Goal: Communication & Community: Answer question/provide support

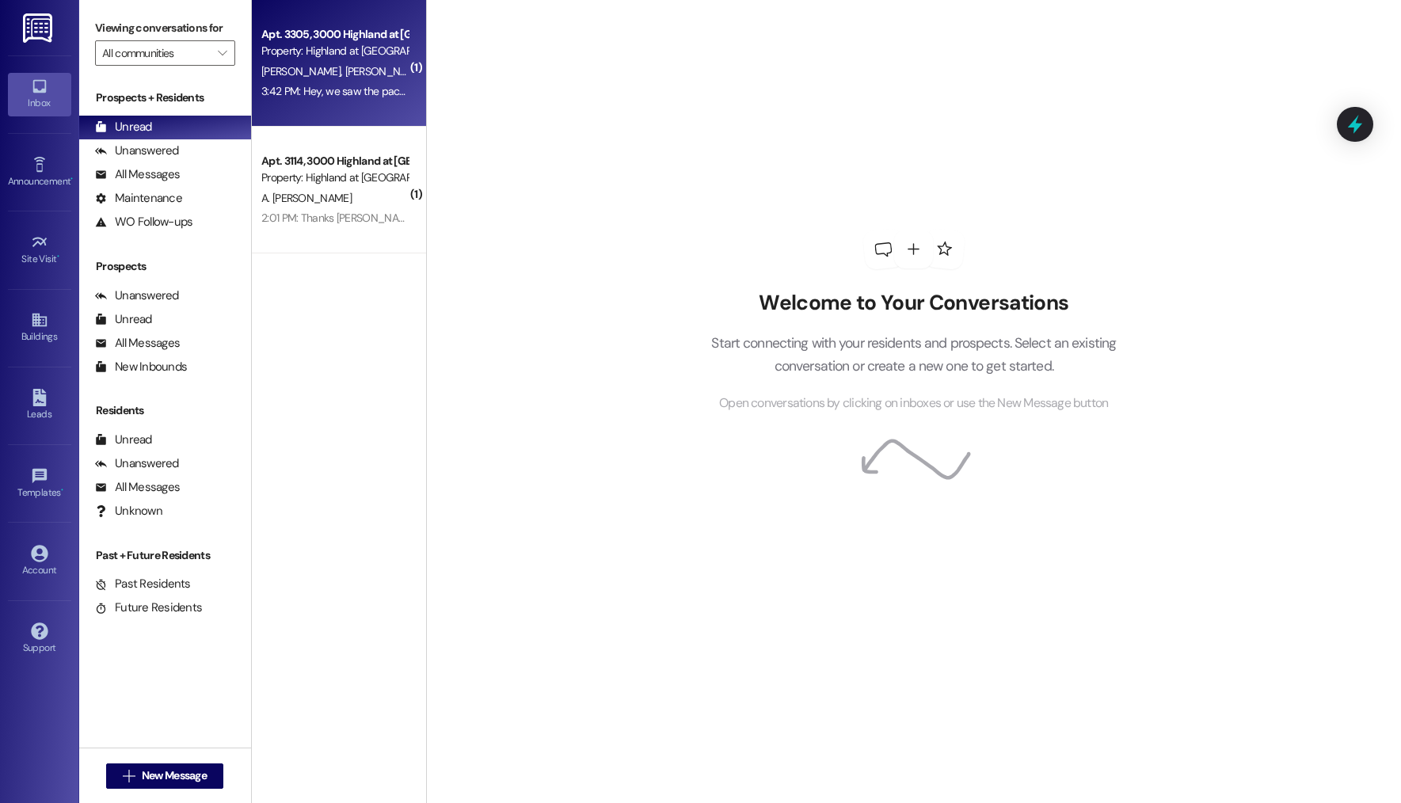
click at [360, 72] on div "[PERSON_NAME] [PERSON_NAME]" at bounding box center [335, 72] width 150 height 20
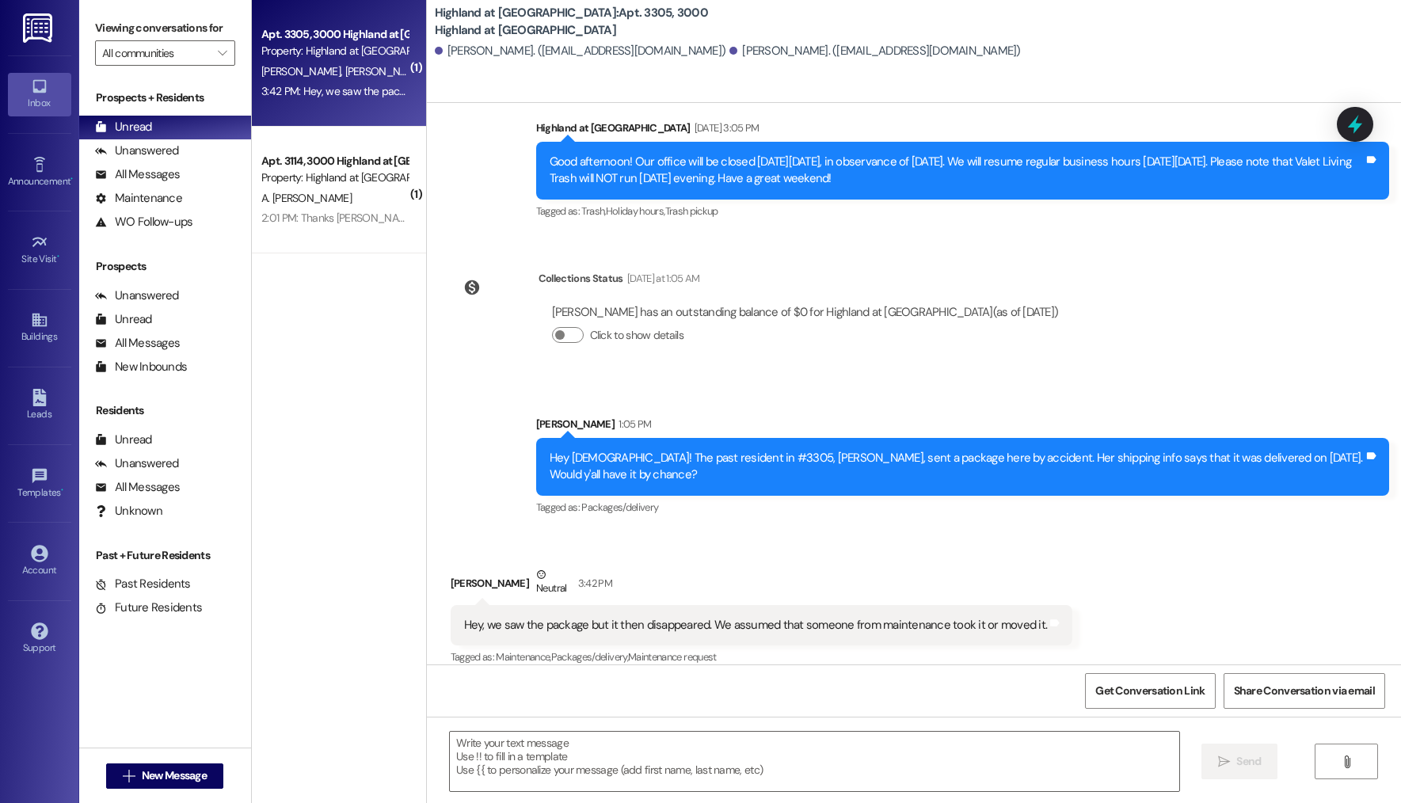
scroll to position [1248, 0]
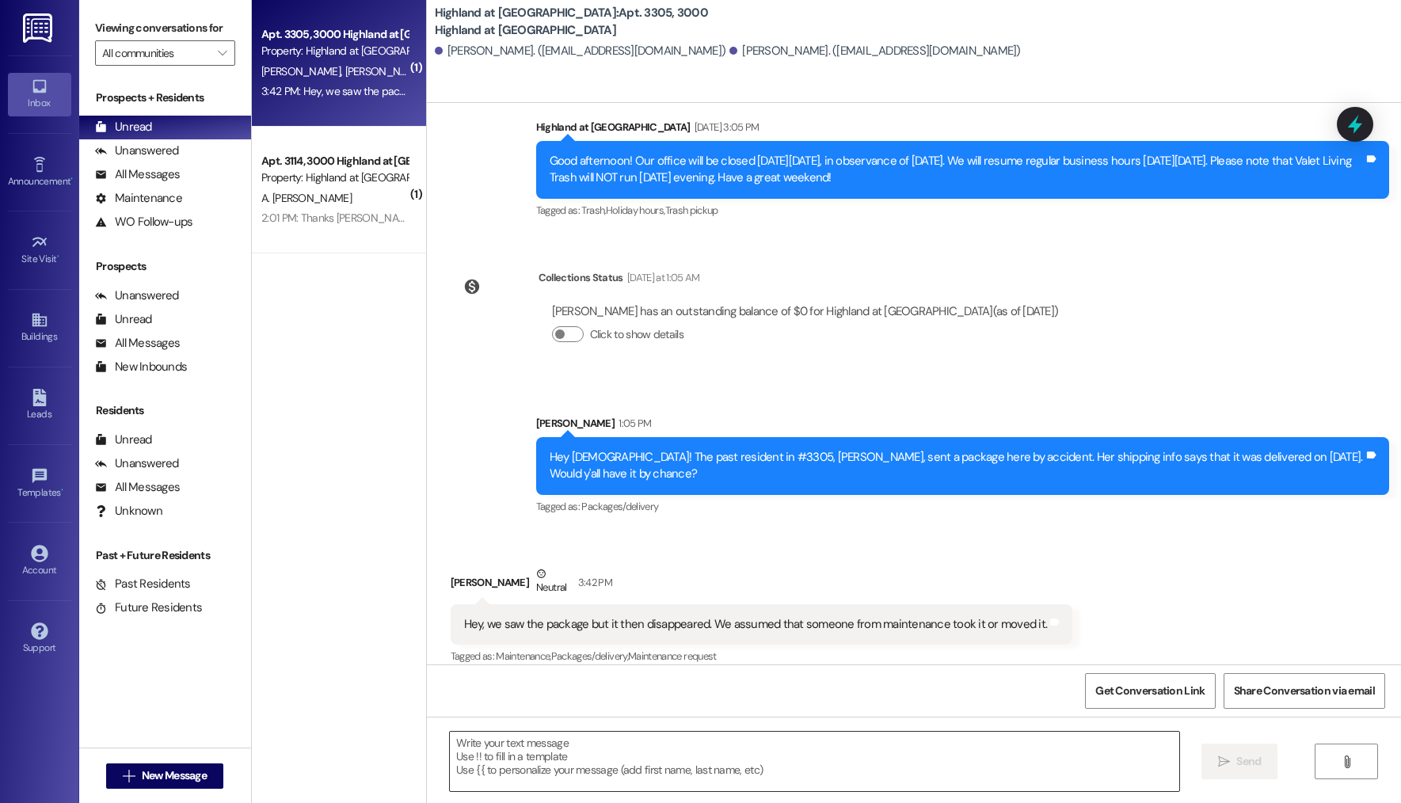
click at [808, 745] on textarea at bounding box center [814, 761] width 729 height 59
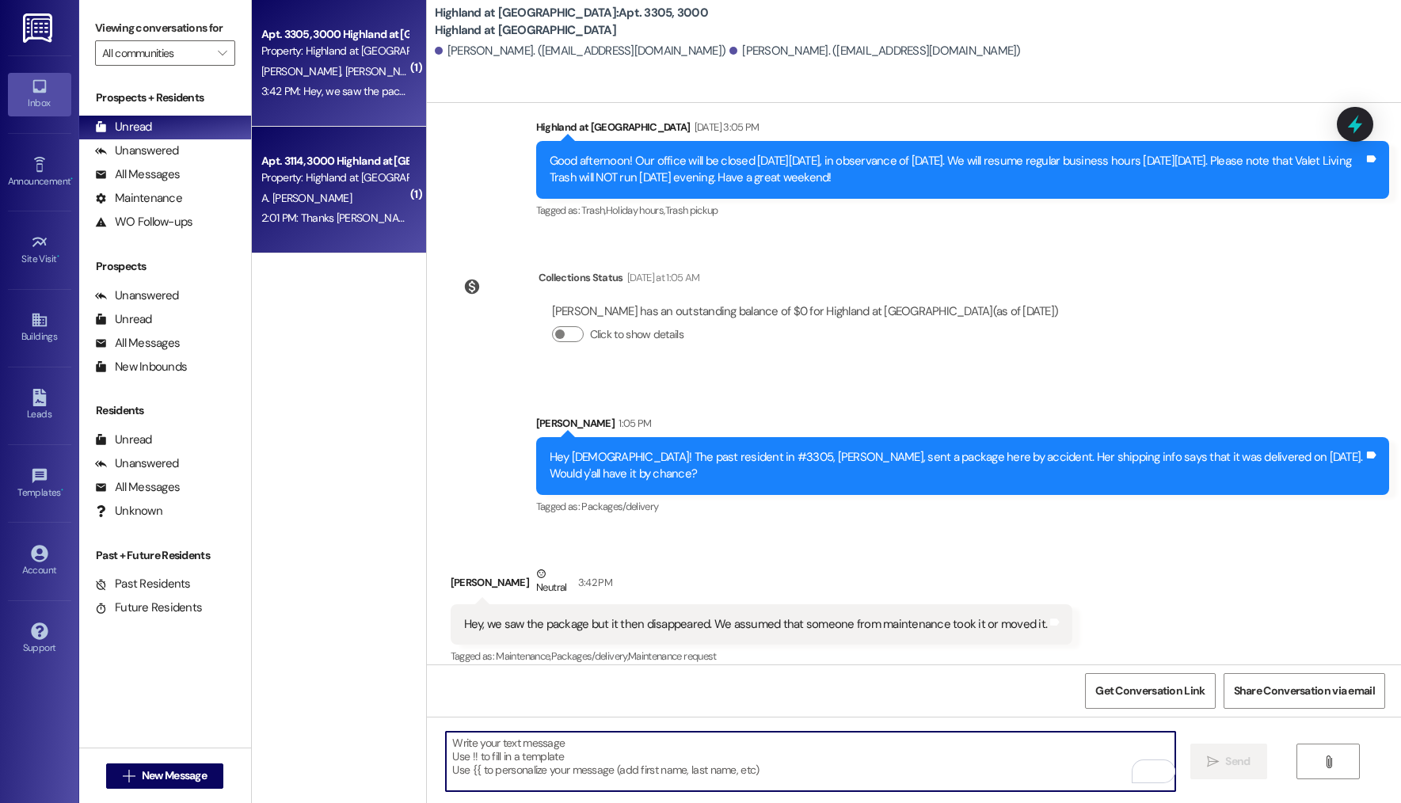
click at [260, 193] on div "A. [PERSON_NAME]" at bounding box center [335, 198] width 150 height 20
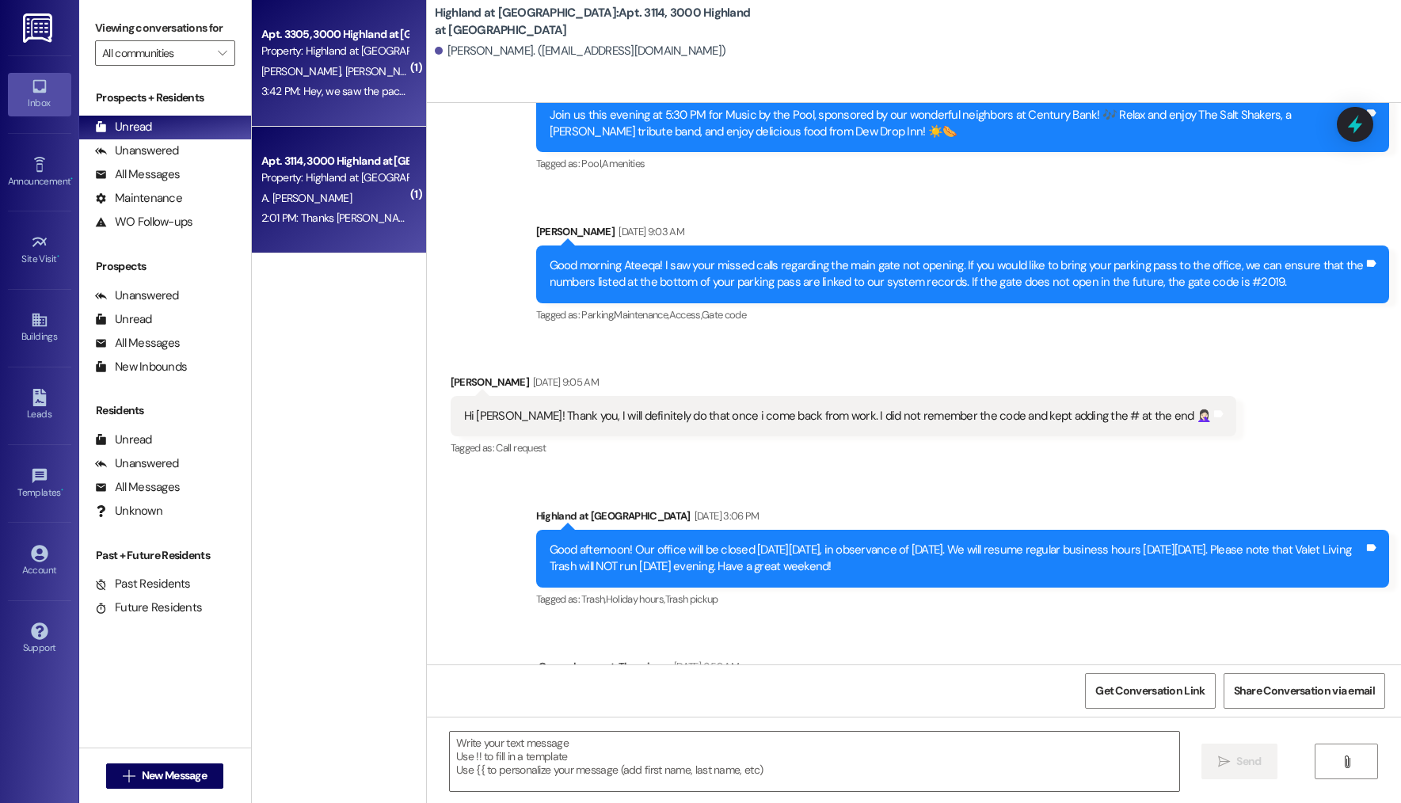
click at [288, 105] on div "Apt. 3305, 3000 Highland at [GEOGRAPHIC_DATA] Property: [GEOGRAPHIC_DATA] at [G…" at bounding box center [339, 63] width 174 height 127
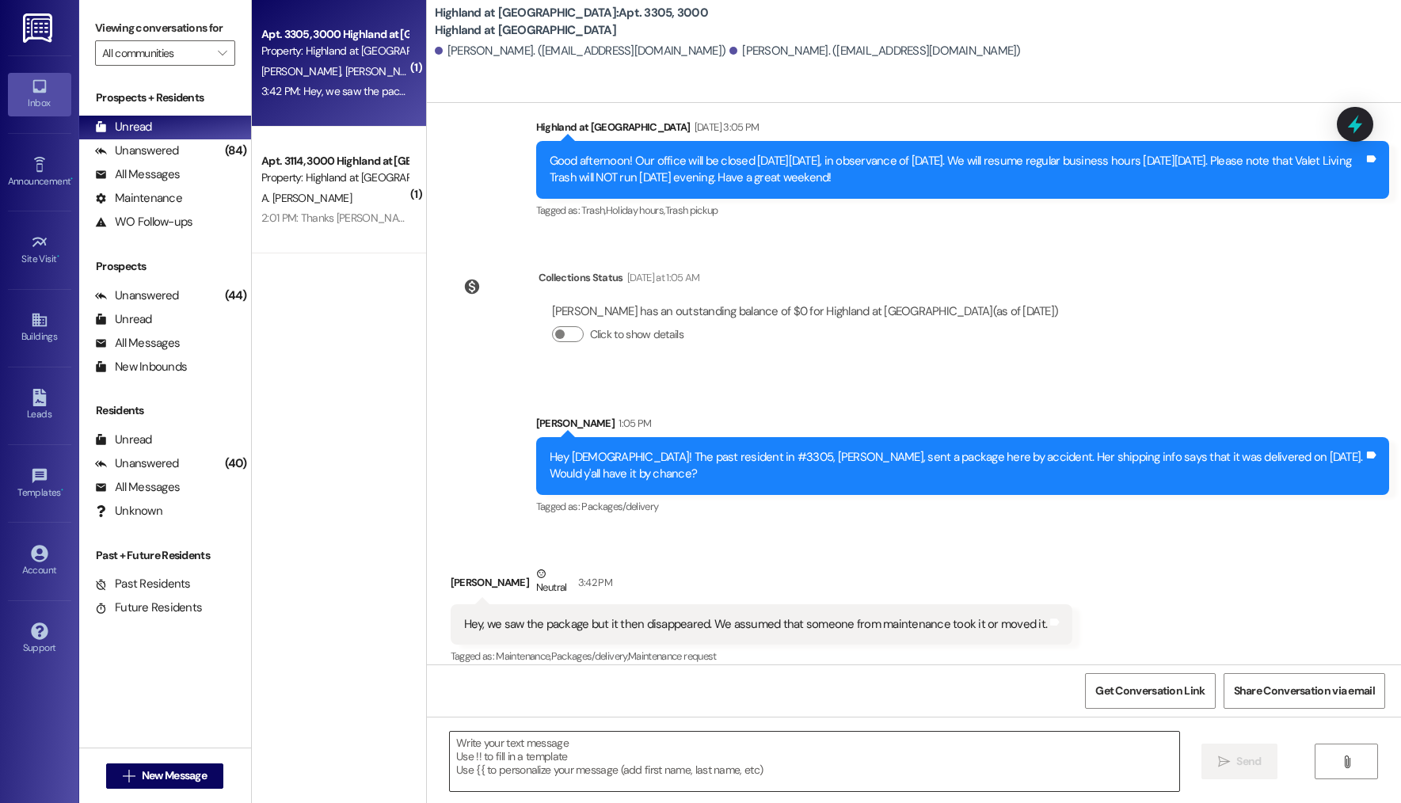
click at [584, 767] on textarea at bounding box center [814, 761] width 729 height 59
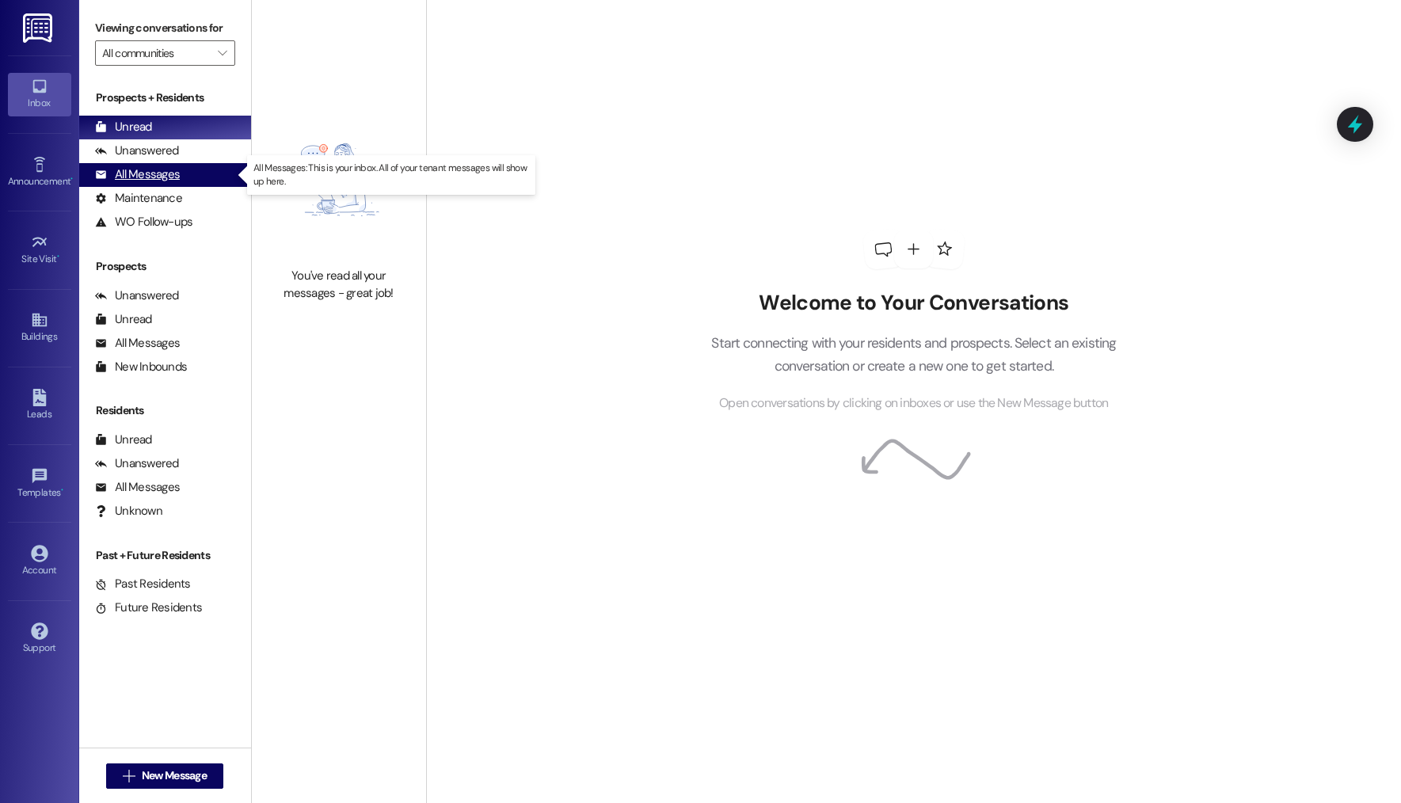
click at [165, 177] on div "All Messages" at bounding box center [137, 174] width 85 height 17
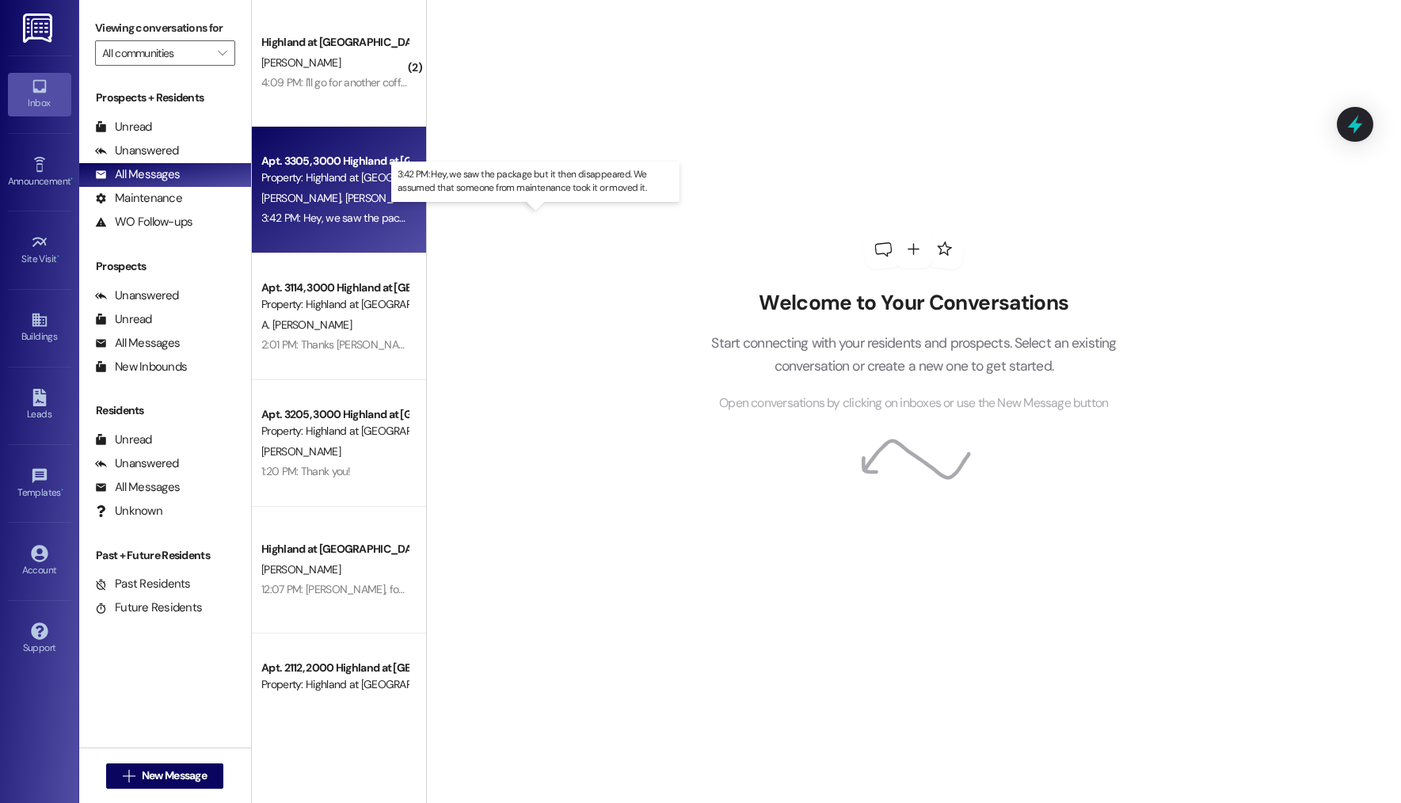
click at [293, 221] on div "3:42 PM: Hey, we saw the package but it then disappeared. We assumed that someo…" at bounding box center [550, 218] width 578 height 14
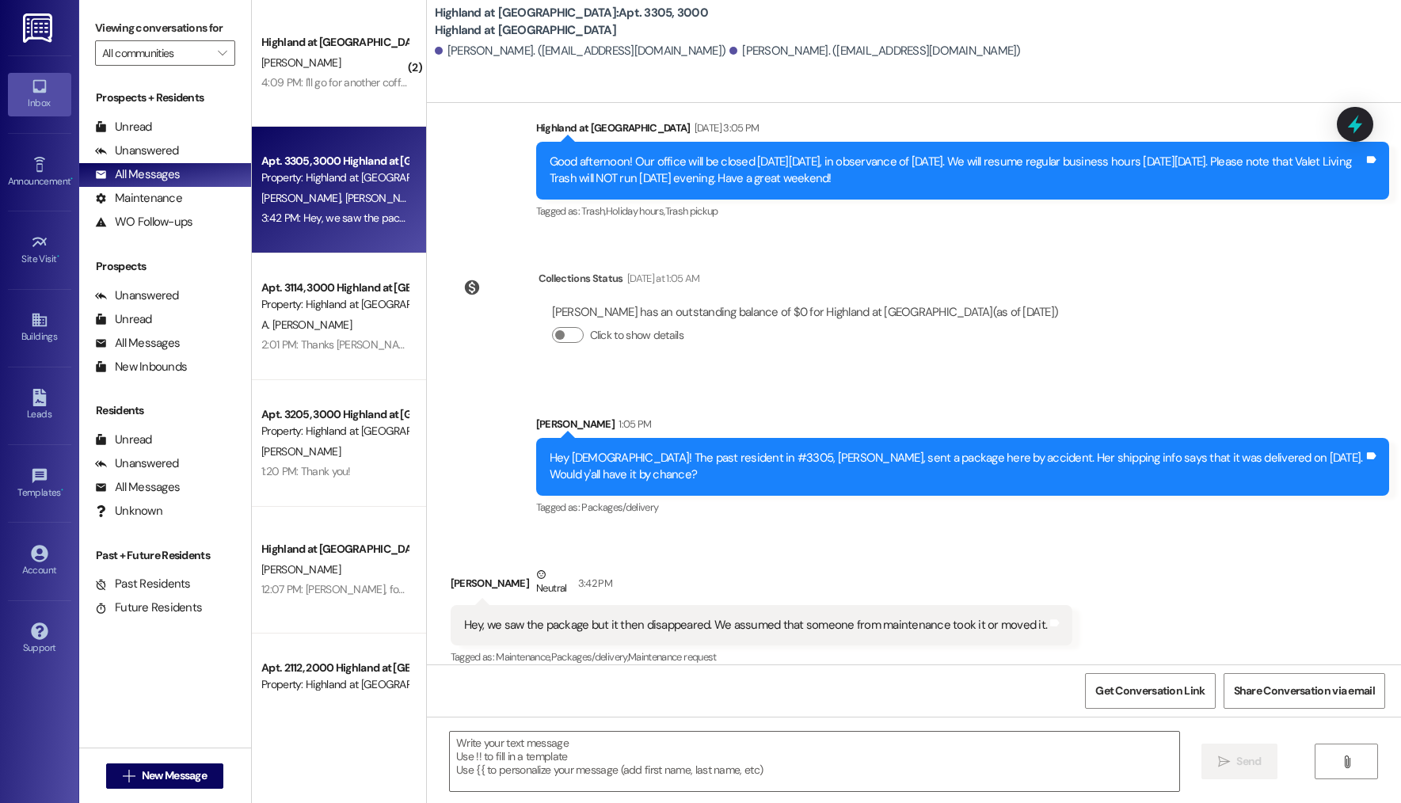
scroll to position [1248, 0]
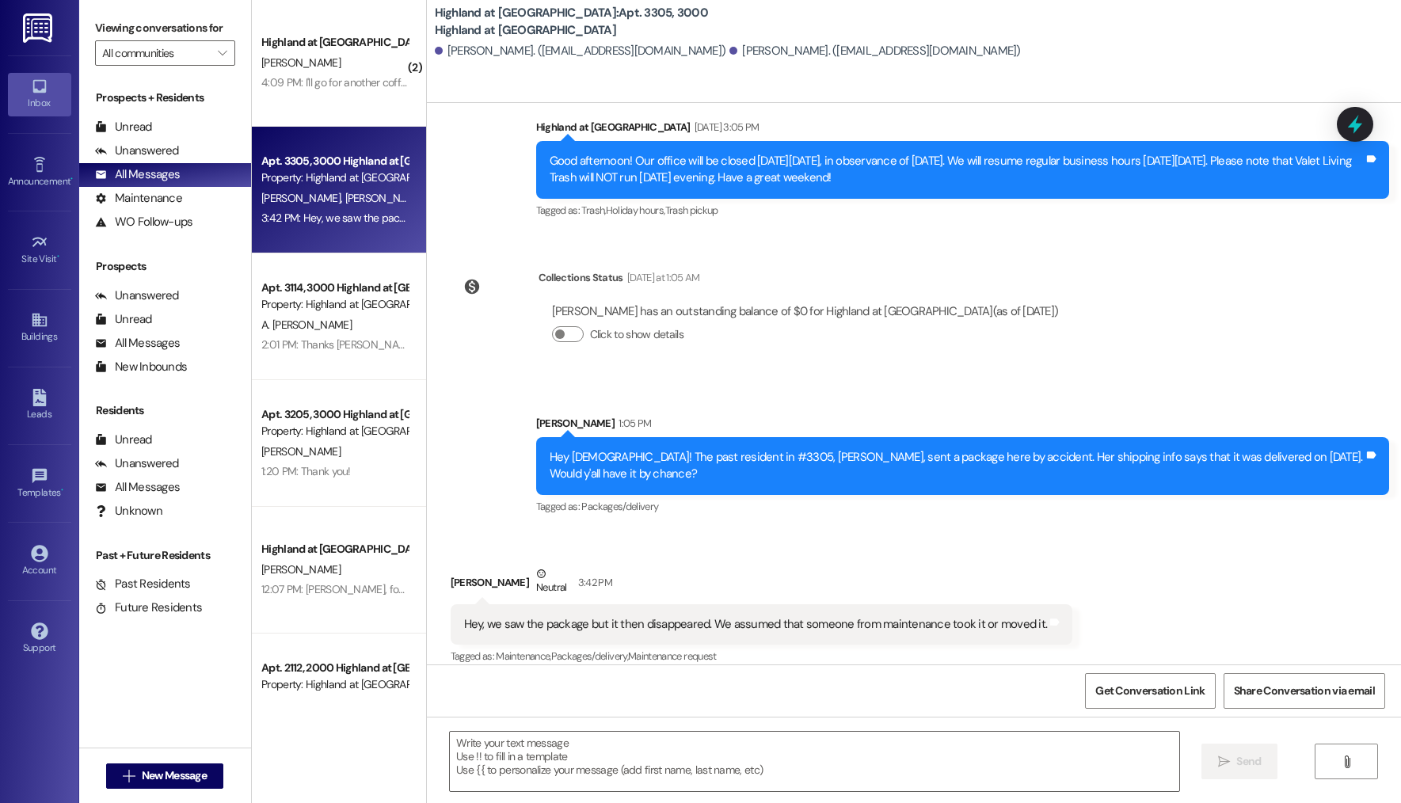
click at [616, 604] on div "Hey, we saw the package but it then disappeared. We assumed that someone from m…" at bounding box center [762, 624] width 622 height 40
click at [619, 616] on div "Hey, we saw the package but it then disappeared. We assumed that someone from m…" at bounding box center [756, 624] width 584 height 17
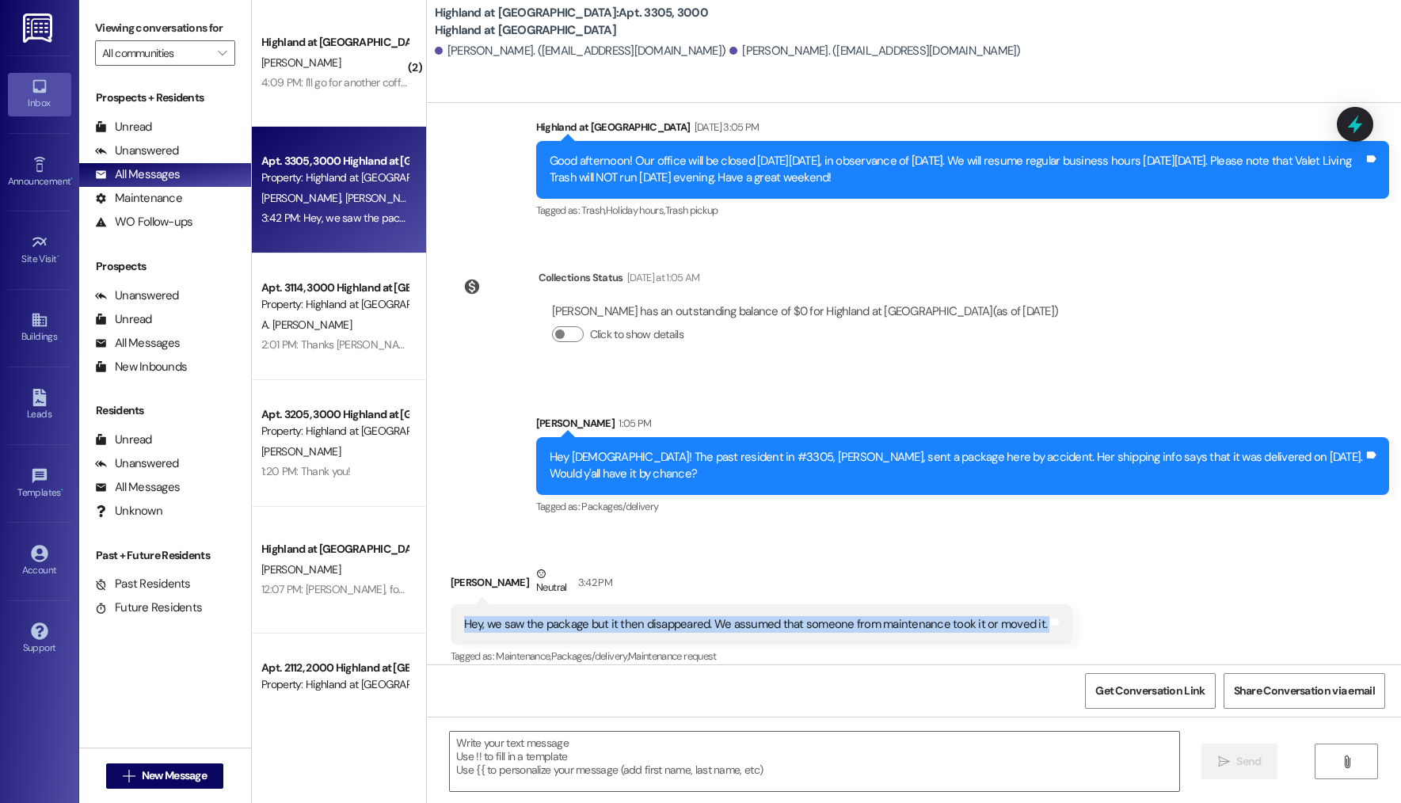
click at [619, 616] on div "Hey, we saw the package but it then disappeared. We assumed that someone from m…" at bounding box center [756, 624] width 584 height 17
copy div "Hey, we saw the package but it then disappeared. We assumed that someone from m…"
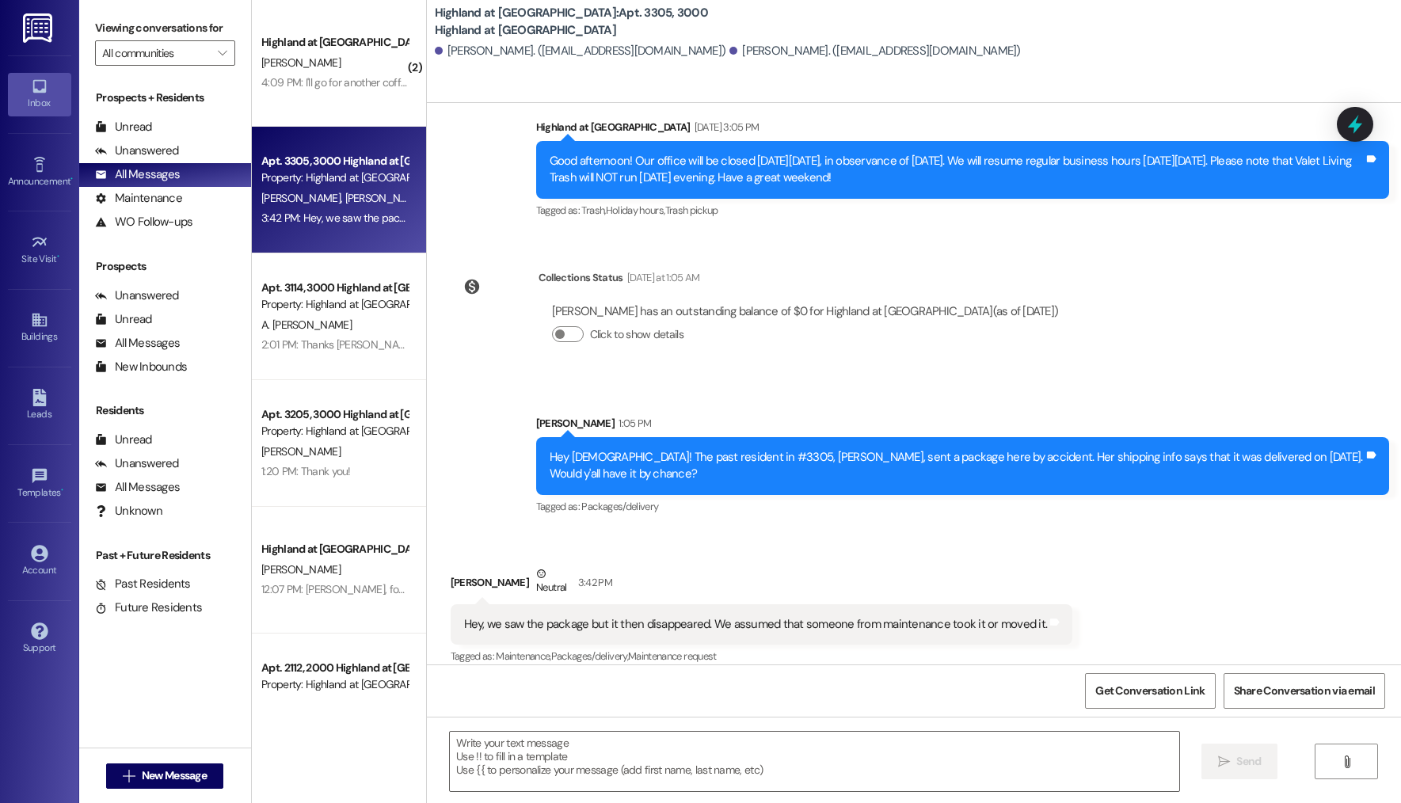
click at [604, 793] on div " Send " at bounding box center [914, 776] width 974 height 119
click at [628, 768] on textarea at bounding box center [814, 761] width 729 height 59
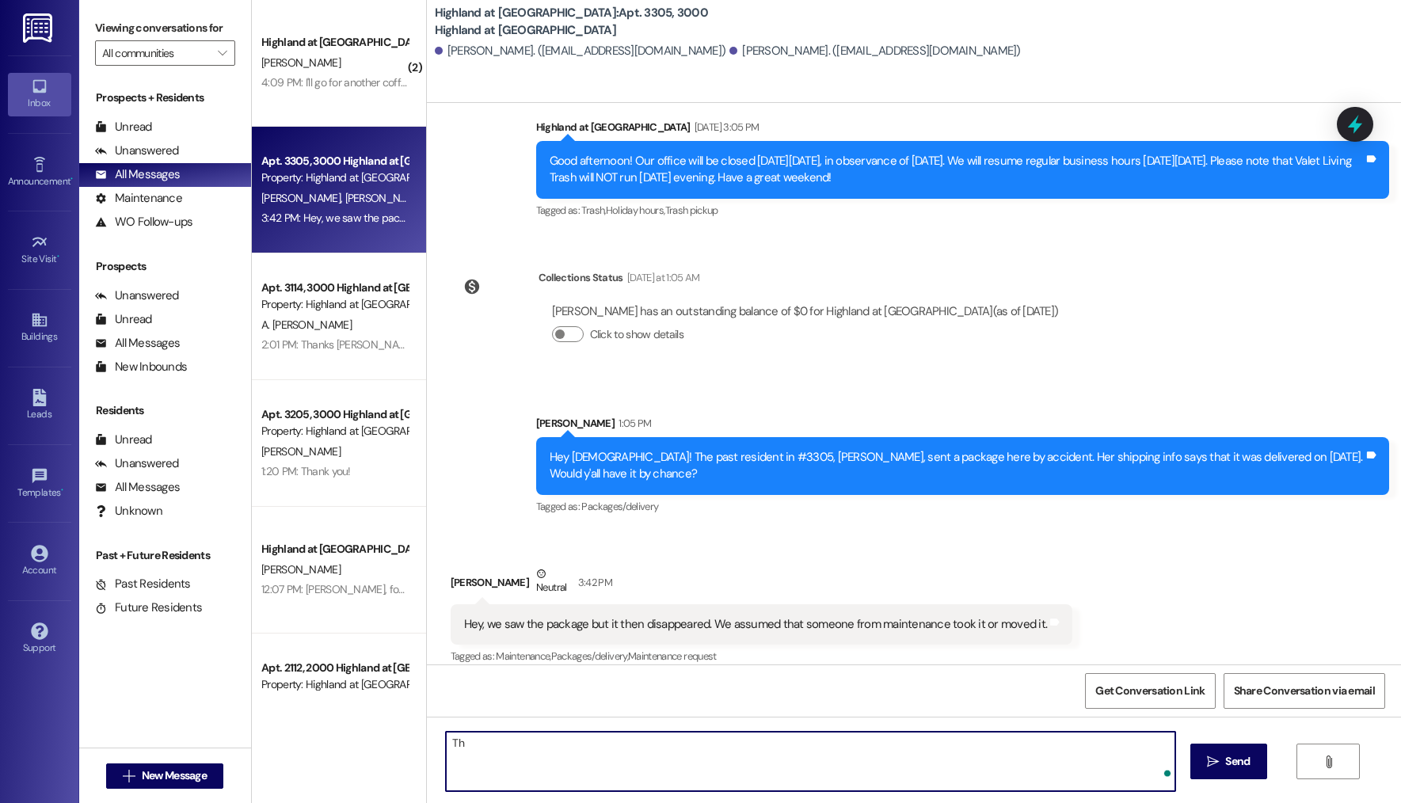
type textarea "T"
drag, startPoint x: 495, startPoint y: 744, endPoint x: 343, endPoint y: 736, distance: 152.2
click at [343, 736] on div "( 2 ) Highland at Spring Hill Prospect D. Ortiz 4:09 PM: I'll go for another co…" at bounding box center [826, 401] width 1149 height 803
click at [446, 742] on textarea "wonder what happened to it, because we didn" at bounding box center [810, 761] width 729 height 59
click at [702, 755] on textarea "I wonder what happened to it, because we didn" at bounding box center [810, 761] width 729 height 59
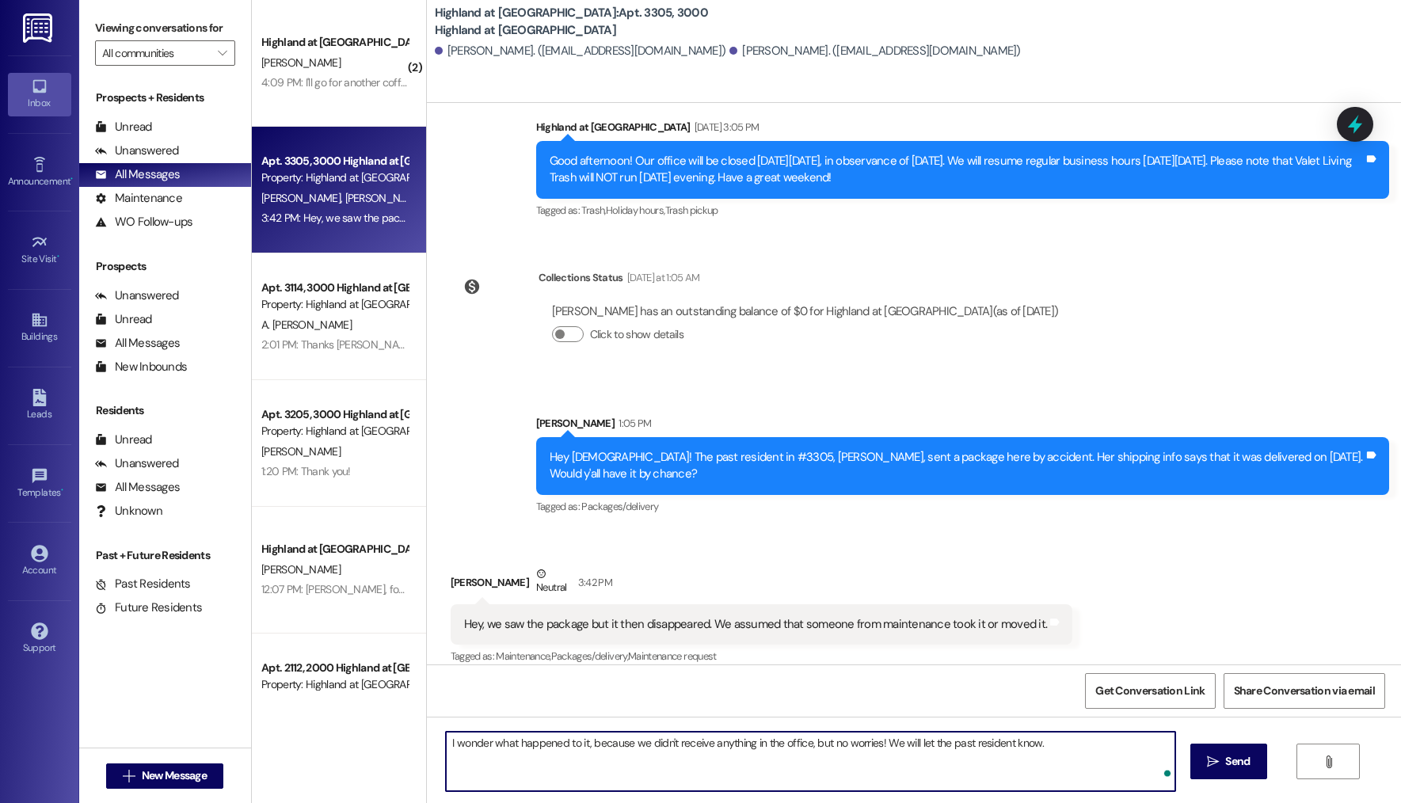
type textarea "I wonder what happened to it, because we didn't receive anything in the office,…"
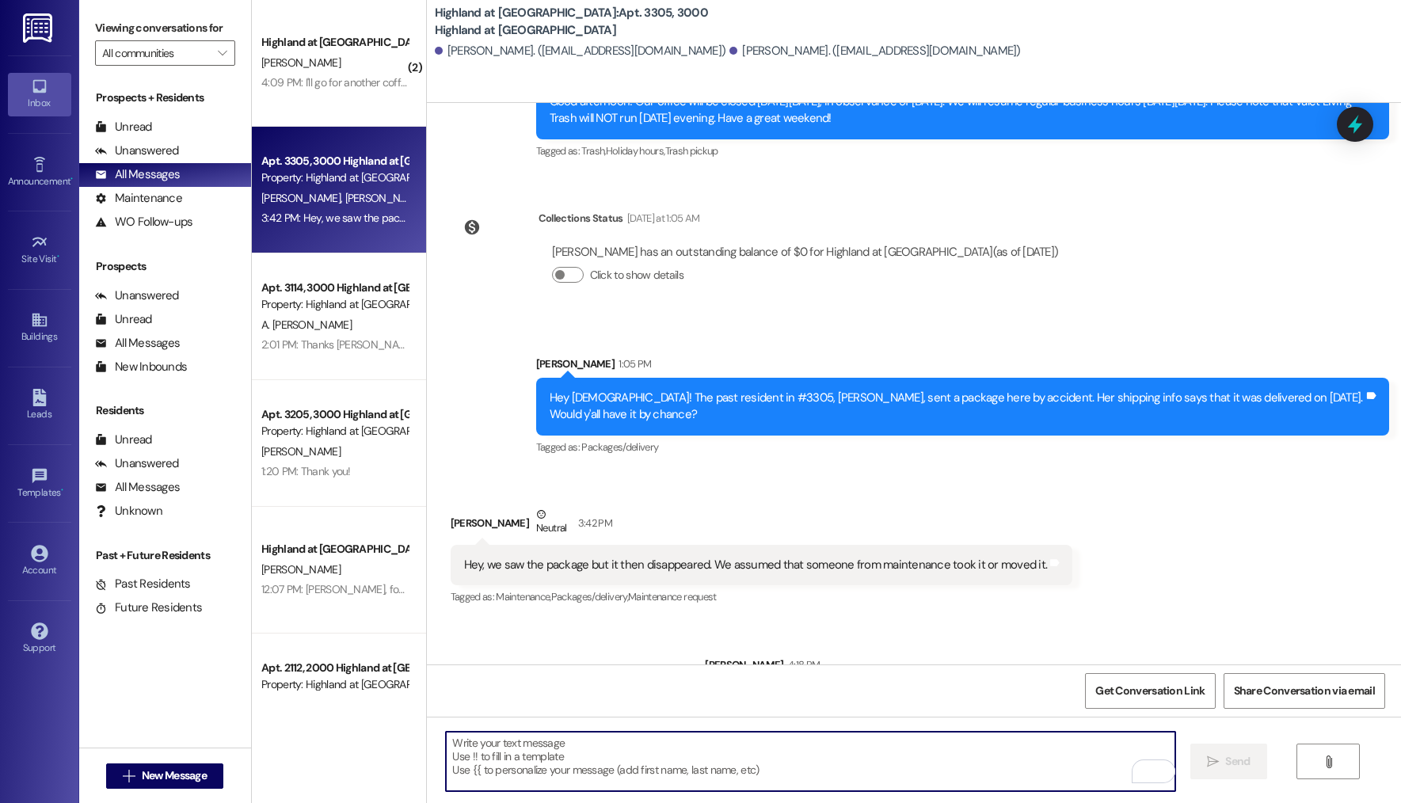
scroll to position [1358, 0]
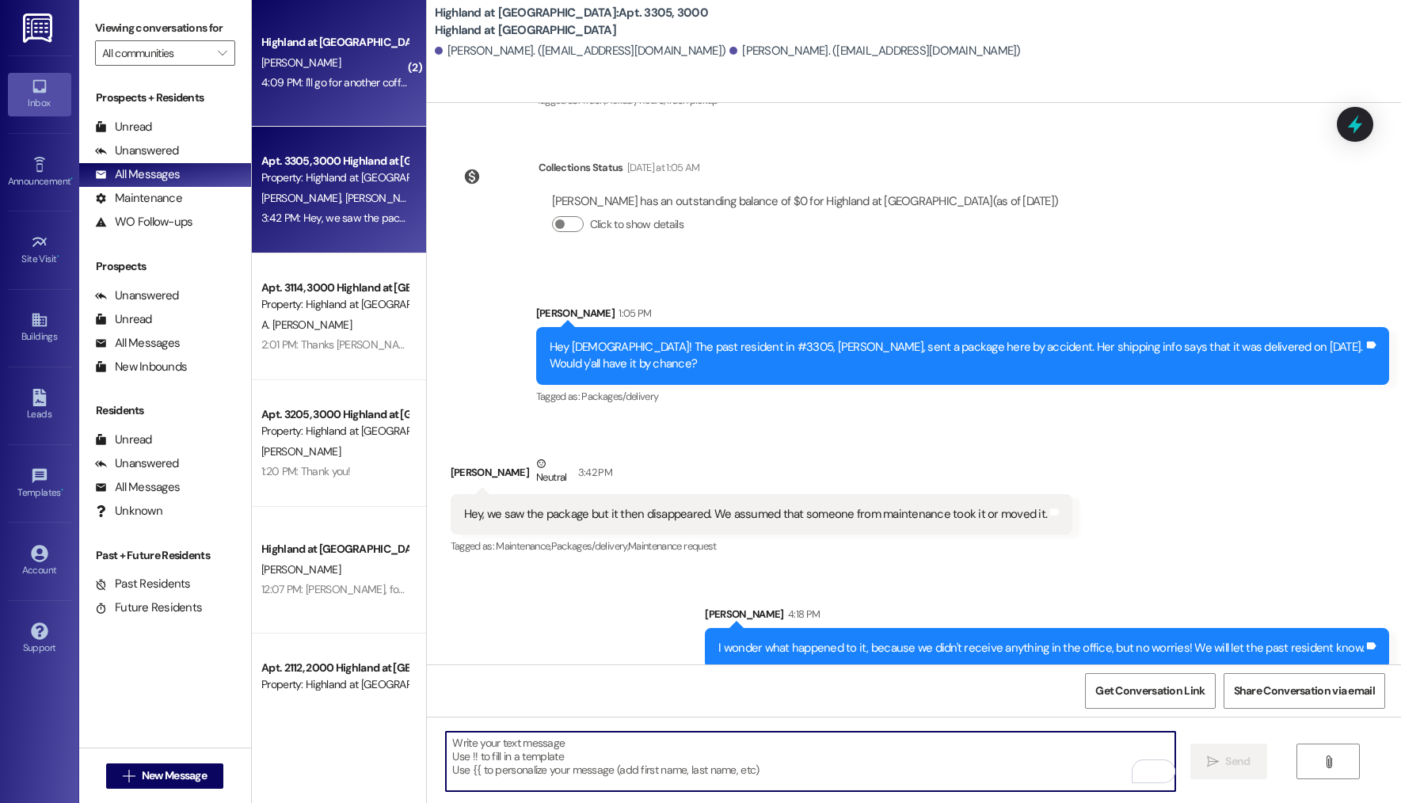
click at [318, 66] on div "D. Ortiz" at bounding box center [335, 63] width 150 height 20
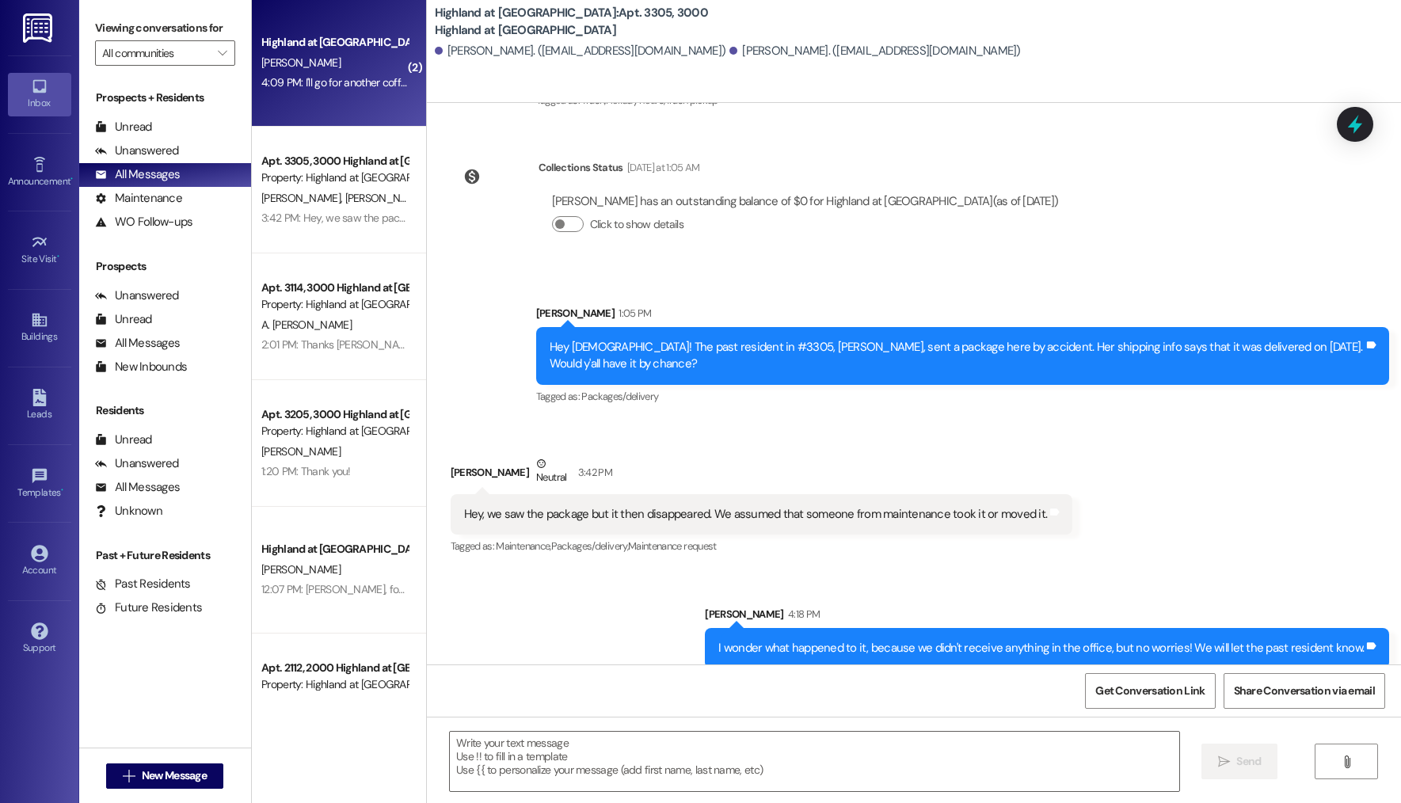
scroll to position [664, 0]
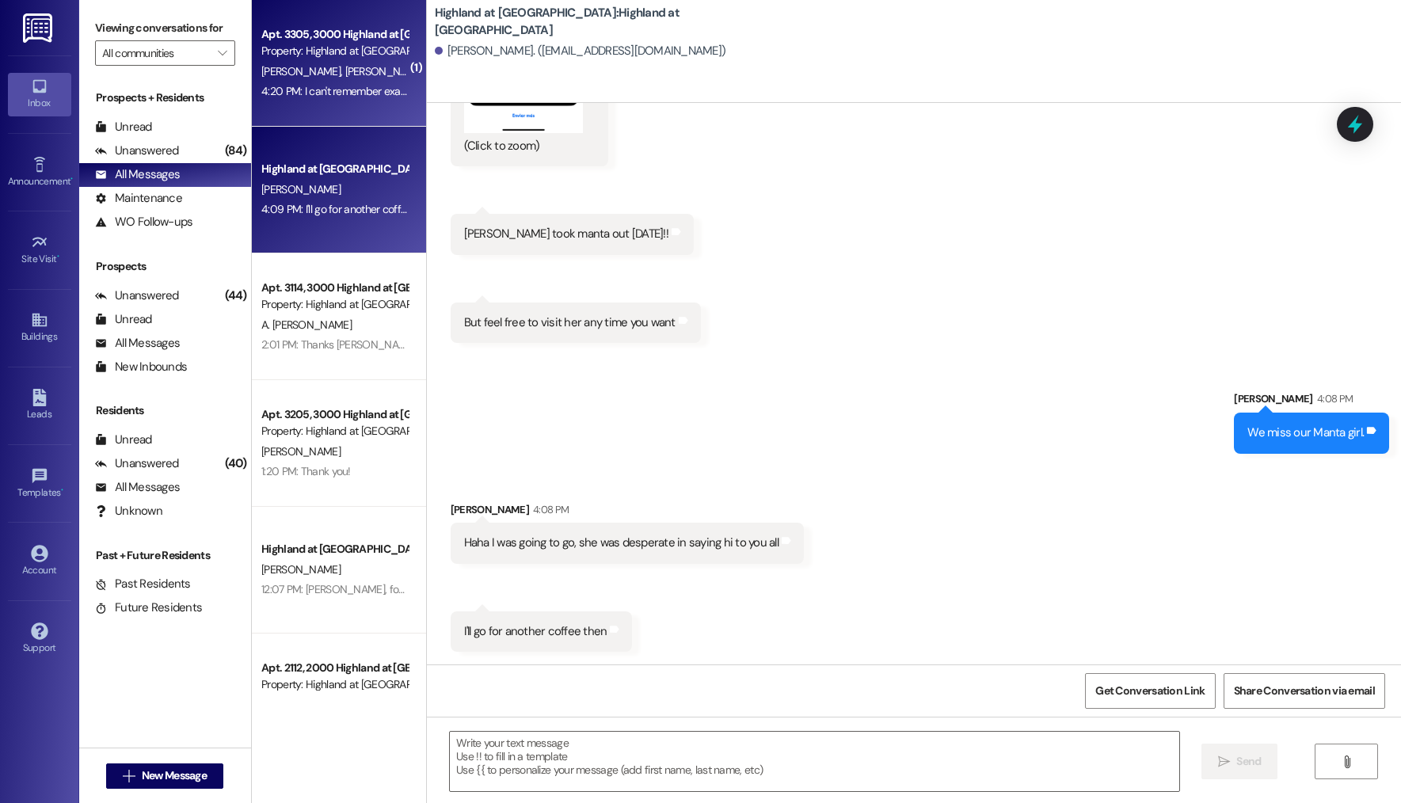
click at [322, 99] on div "4:20 PM: I can't remember exactly what day but I think it moved last week maybe…" at bounding box center [335, 92] width 150 height 20
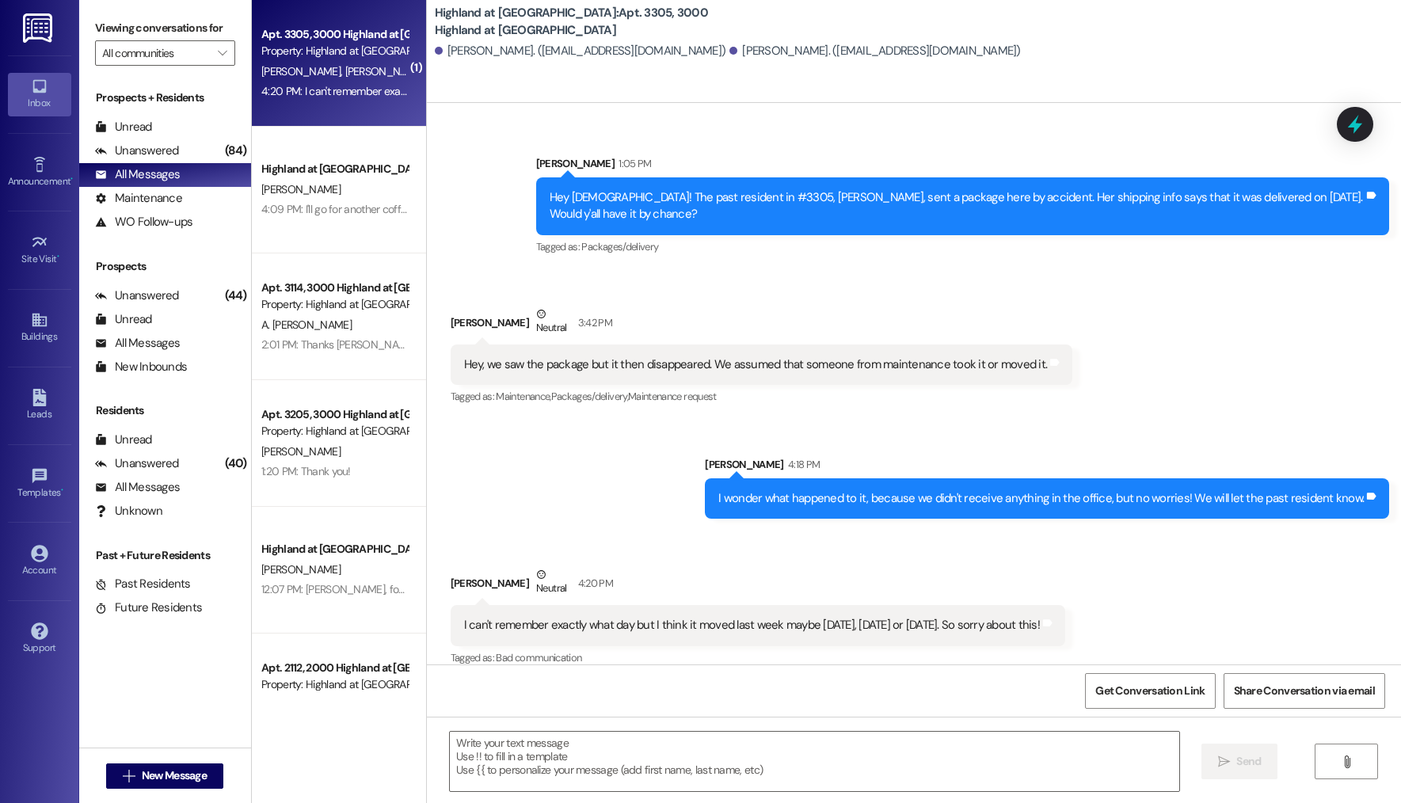
scroll to position [1509, 0]
